Goal: Task Accomplishment & Management: Manage account settings

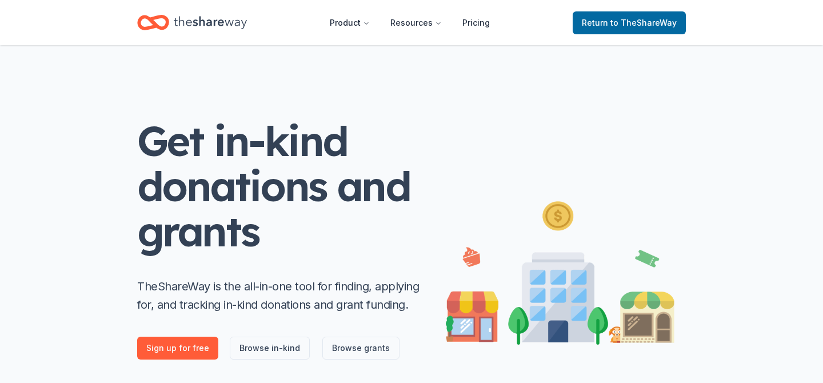
click at [247, 21] on icon "Home" at bounding box center [210, 22] width 73 height 23
click at [226, 26] on icon "Home" at bounding box center [210, 22] width 73 height 13
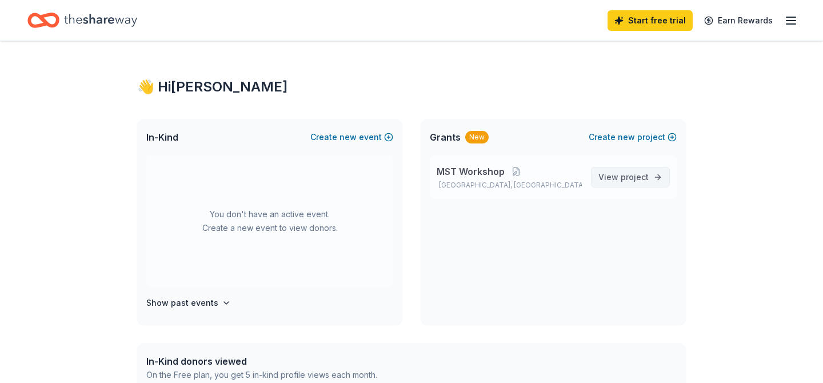
click at [599, 184] on span "View project" at bounding box center [624, 177] width 50 height 14
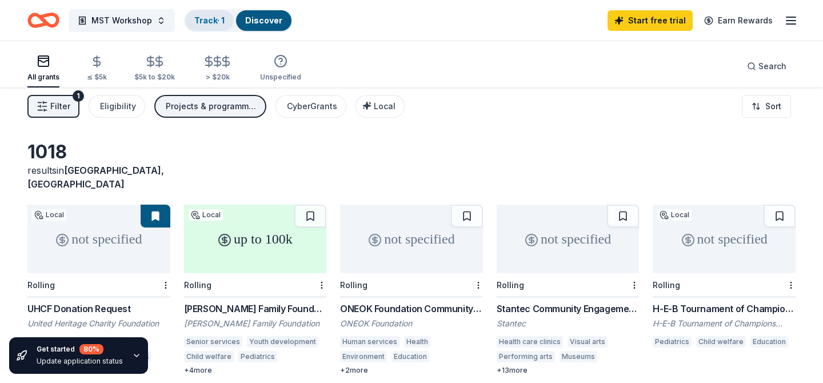
click at [225, 25] on link "Track · 1" at bounding box center [209, 20] width 30 height 10
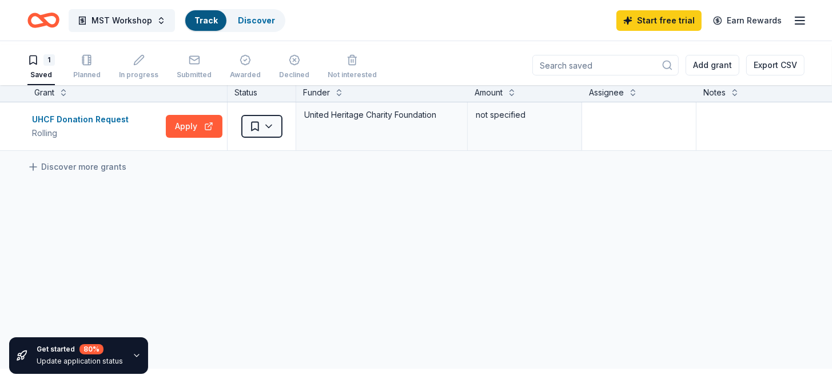
click at [226, 22] on div "Track" at bounding box center [205, 20] width 41 height 21
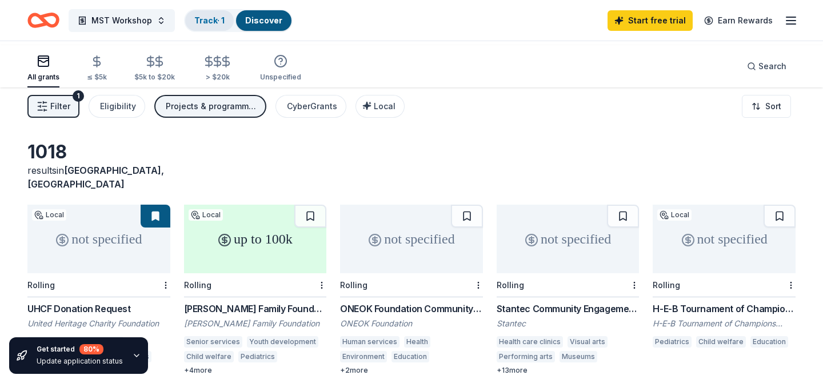
click at [225, 23] on link "Track · 1" at bounding box center [209, 20] width 30 height 10
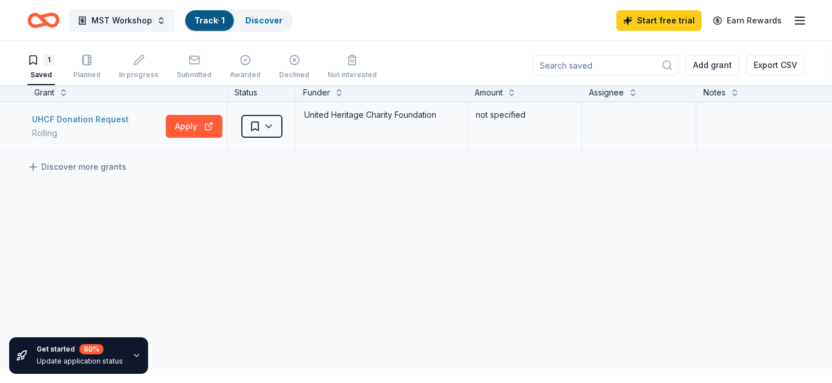
click at [95, 126] on div "UHCF Donation Request" at bounding box center [82, 120] width 101 height 14
click at [795, 17] on line "button" at bounding box center [799, 17] width 9 height 0
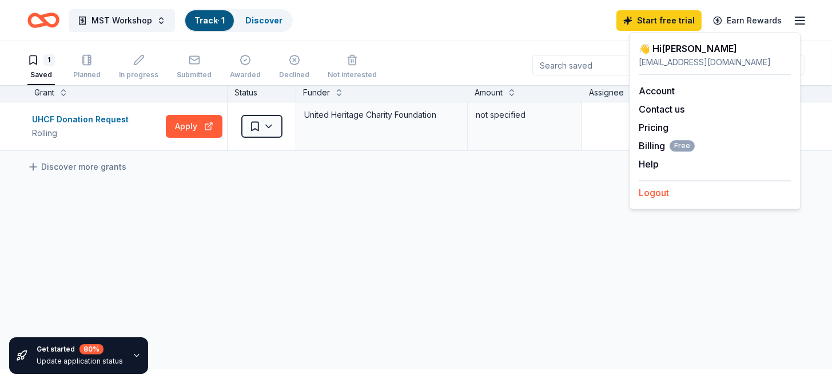
click at [669, 200] on button "Logout" at bounding box center [654, 193] width 30 height 14
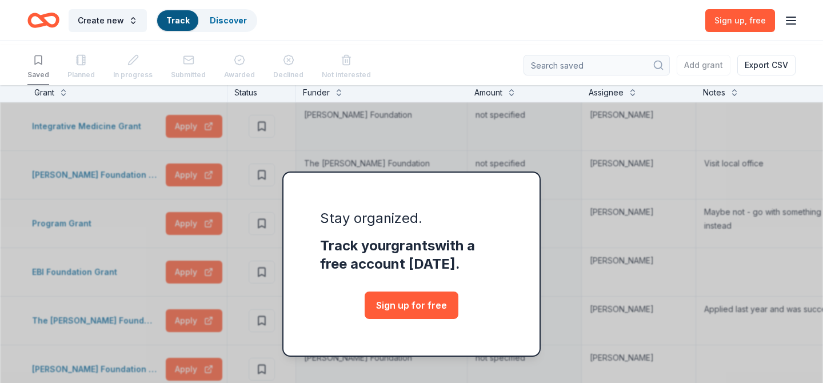
click at [786, 23] on icon "button" at bounding box center [791, 21] width 14 height 14
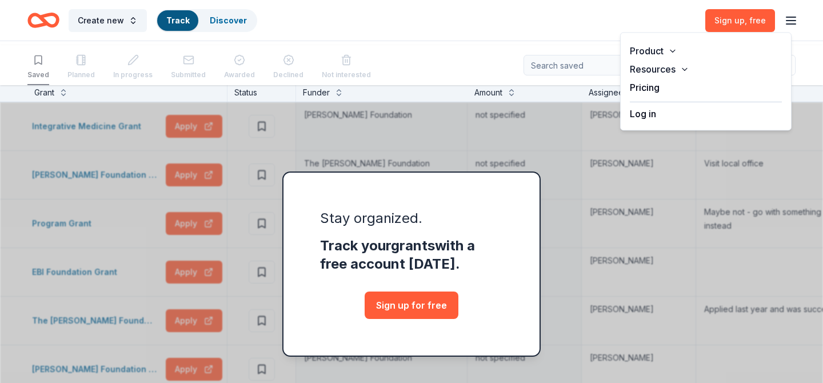
click at [644, 121] on button "Log in" at bounding box center [643, 114] width 26 height 14
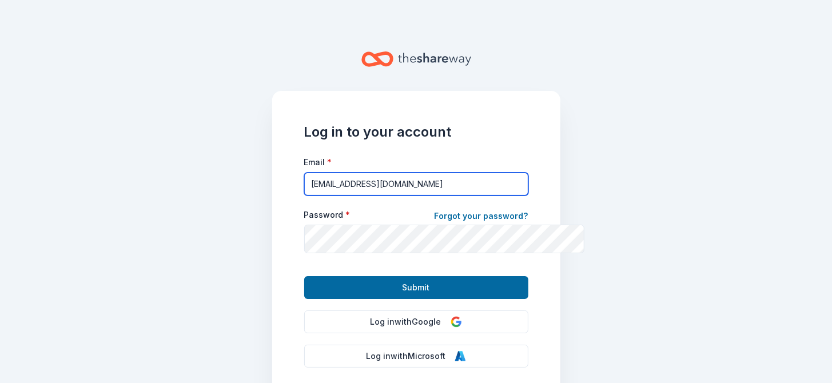
click at [438, 196] on input "[EMAIL_ADDRESS][DOMAIN_NAME]" at bounding box center [416, 184] width 224 height 23
type input "[EMAIL_ADDRESS][DOMAIN_NAME]"
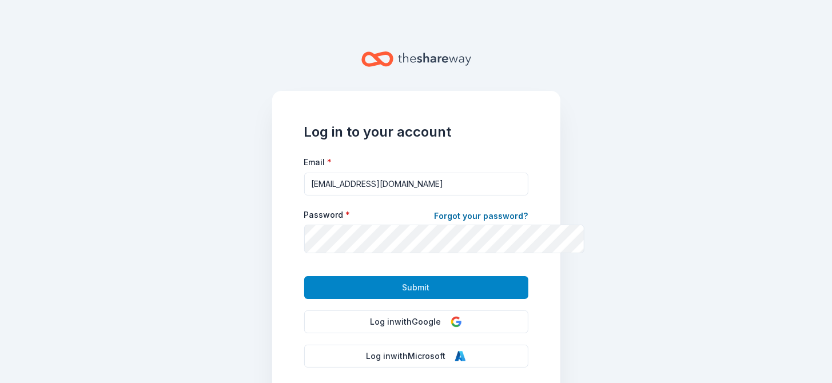
click at [358, 299] on button "Submit" at bounding box center [416, 287] width 224 height 23
click at [344, 299] on button "Submit" at bounding box center [416, 287] width 224 height 23
click at [402, 294] on span "Submit" at bounding box center [415, 288] width 27 height 14
click at [404, 294] on span "Submit" at bounding box center [415, 288] width 27 height 14
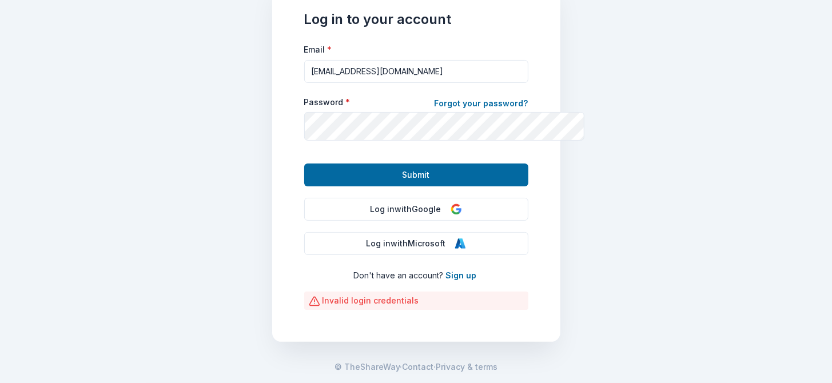
scroll to position [179, 0]
click at [430, 209] on button "Log in with Google" at bounding box center [416, 209] width 224 height 23
